Goal: Navigation & Orientation: Go to known website

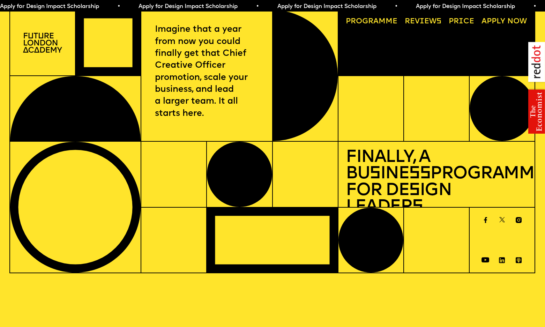
click at [44, 36] on img at bounding box center [42, 43] width 39 height 20
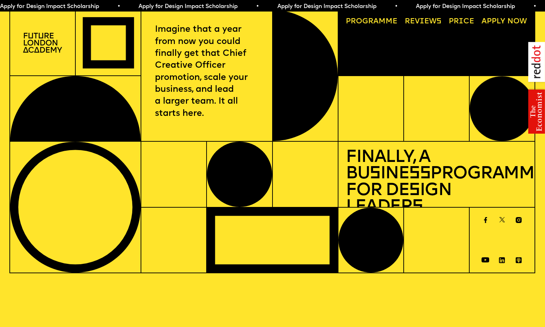
click at [52, 42] on img at bounding box center [42, 43] width 39 height 20
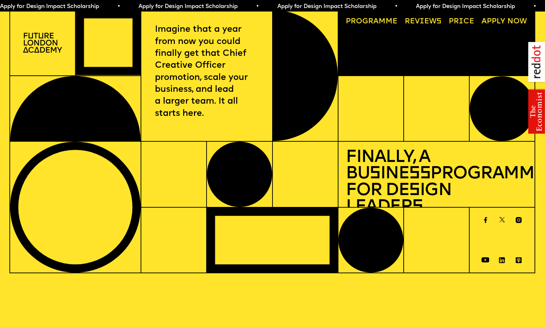
click at [52, 42] on img at bounding box center [42, 43] width 39 height 20
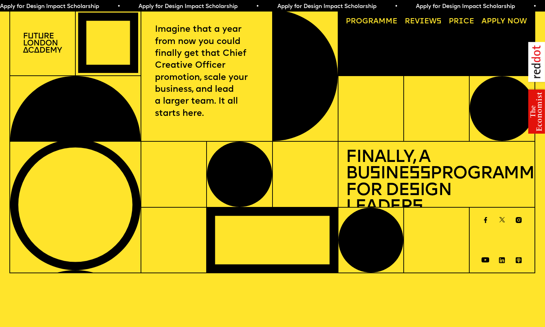
click at [365, 20] on link "Progr a mme" at bounding box center [371, 21] width 59 height 15
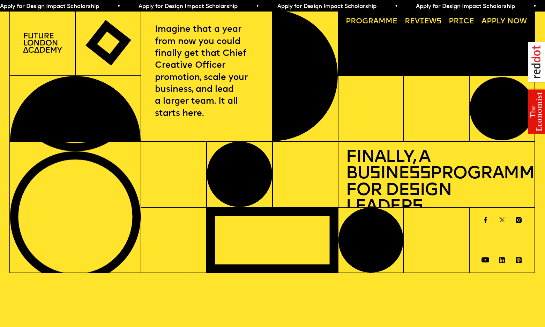
click at [45, 44] on img at bounding box center [42, 43] width 39 height 20
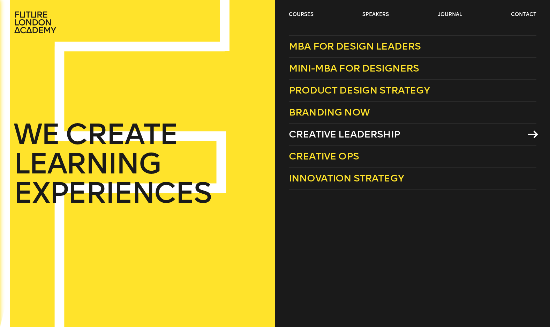
click at [332, 133] on span "Creative Leadership" at bounding box center [344, 134] width 111 height 12
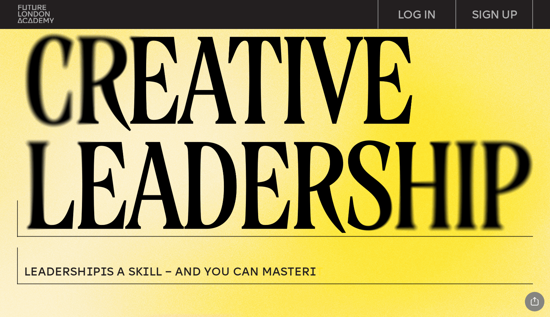
scroll to position [57, 0]
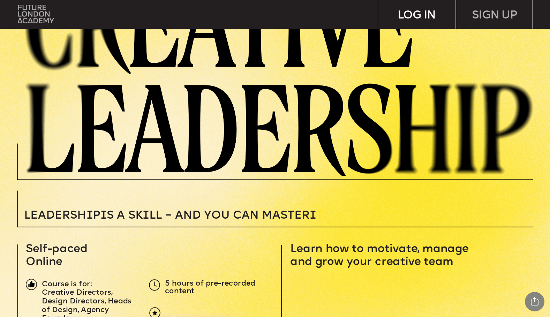
click at [421, 15] on div "LOG IN" at bounding box center [416, 14] width 77 height 29
